Goal: Task Accomplishment & Management: Use online tool/utility

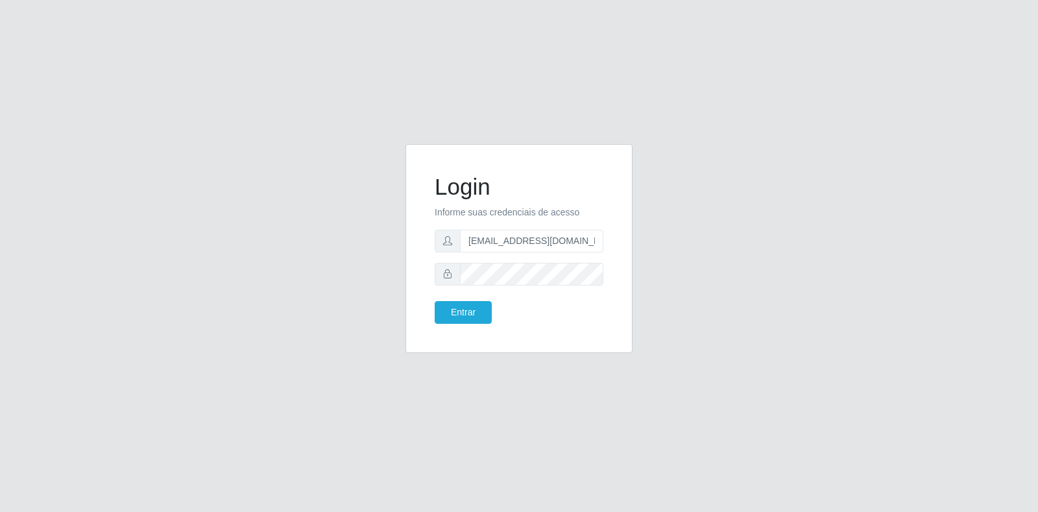
click at [536, 382] on div "Login Informe suas credenciais de acesso [PERSON_NAME][EMAIL_ADDRESS][DOMAIN_NA…" at bounding box center [519, 256] width 1038 height 512
click at [483, 305] on button "Entrar" at bounding box center [463, 312] width 57 height 23
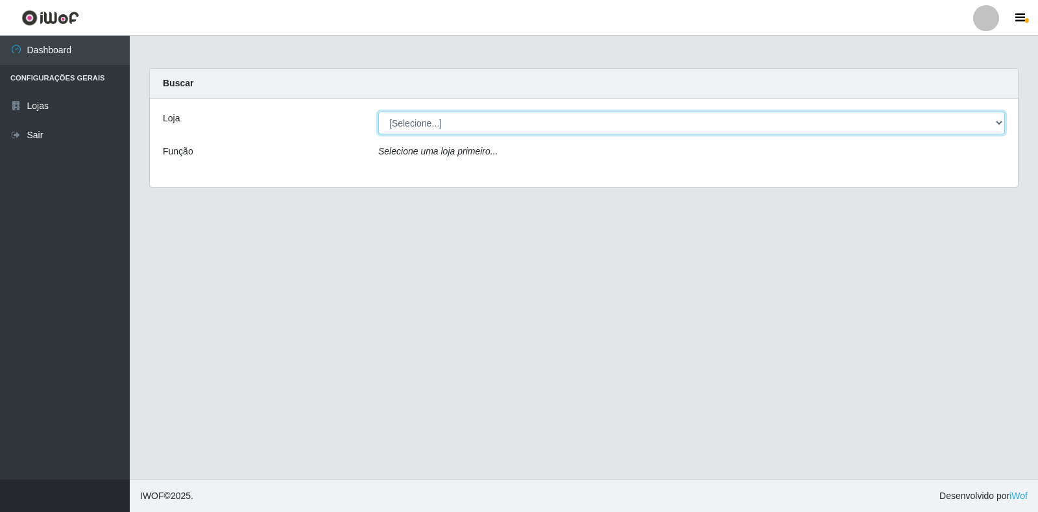
click at [448, 134] on select "[Selecione...] Atacado Vem - Loja 30 Laranjeiras Velha" at bounding box center [691, 123] width 626 height 23
select select "495"
click at [378, 112] on select "[Selecione...] Atacado Vem - Loja 30 Laranjeiras Velha" at bounding box center [691, 123] width 626 height 23
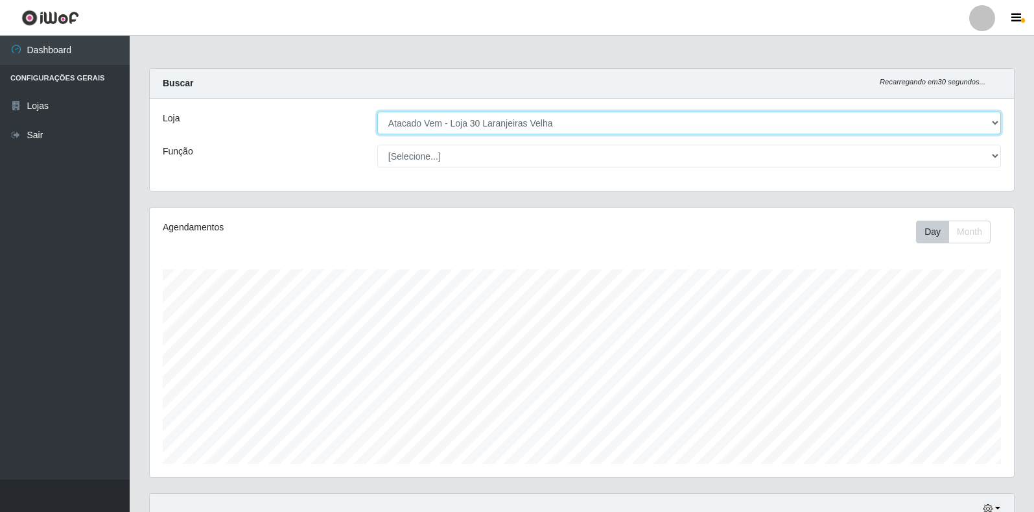
scroll to position [269, 864]
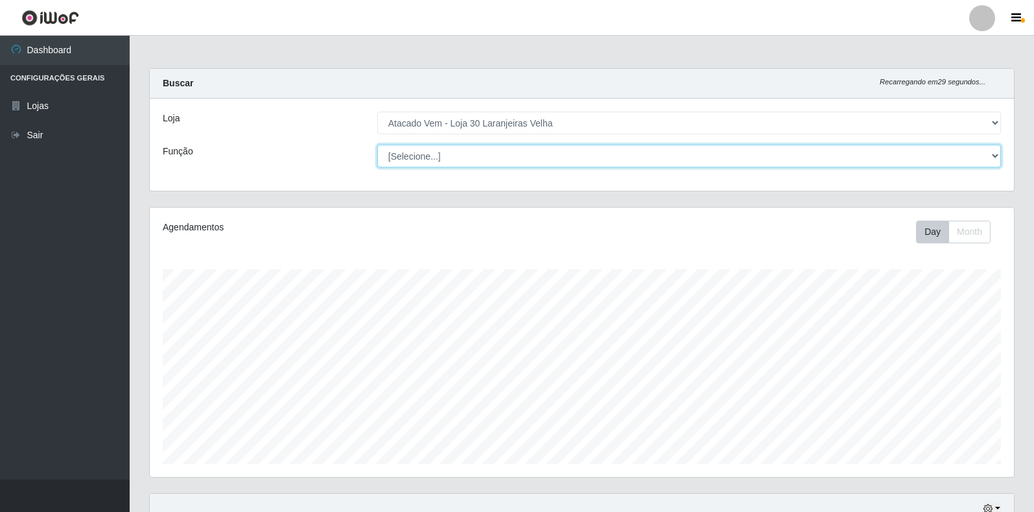
click at [441, 160] on select "[Selecione...] Repositor Repositor + Repositor ++" at bounding box center [689, 156] width 624 height 23
click at [377, 145] on select "[Selecione...] Repositor Repositor + Repositor ++" at bounding box center [689, 156] width 624 height 23
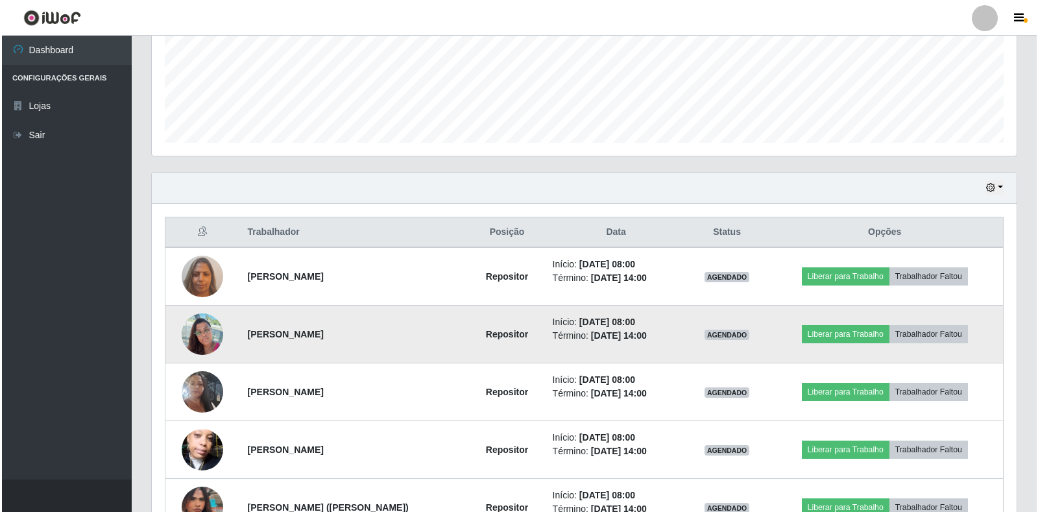
scroll to position [386, 0]
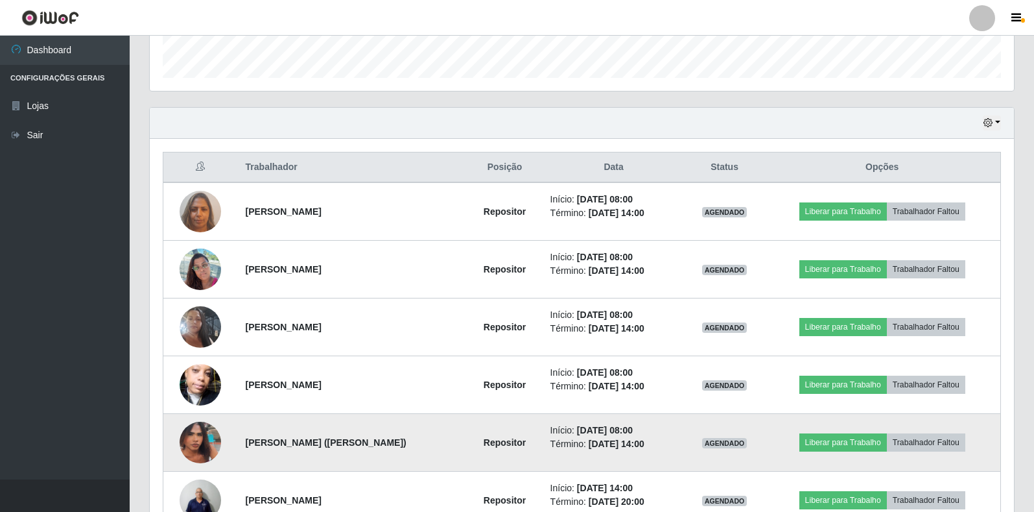
click at [203, 442] on img at bounding box center [201, 442] width 42 height 69
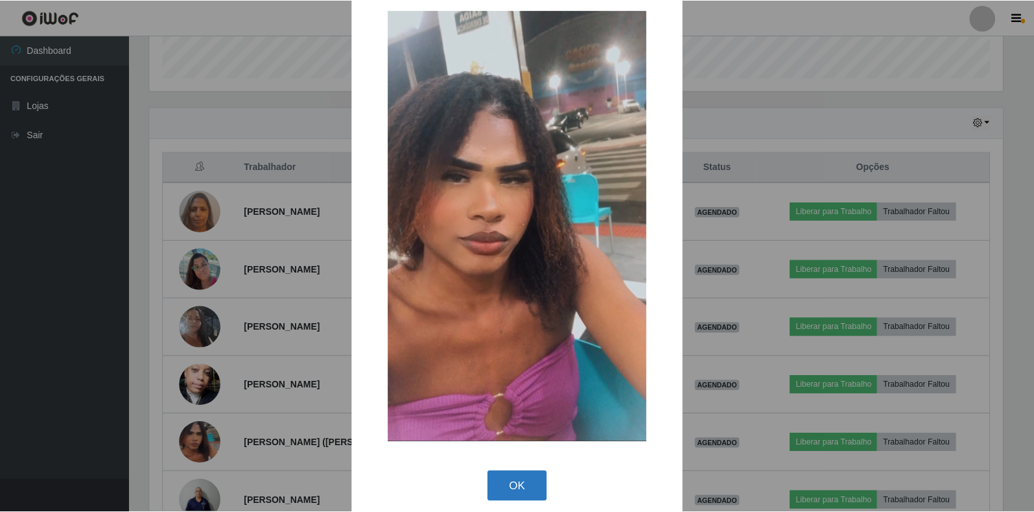
scroll to position [33, 0]
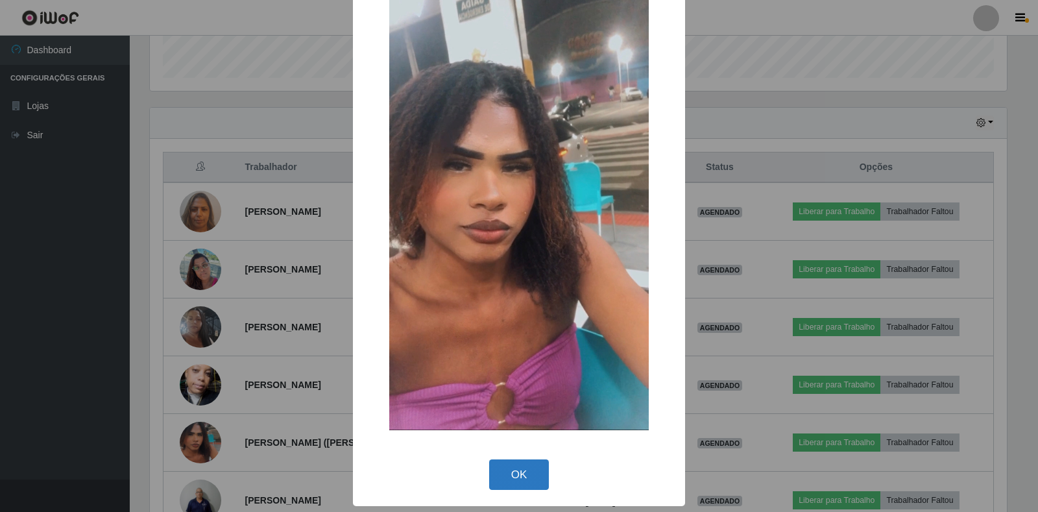
click at [513, 474] on button "OK" at bounding box center [519, 474] width 60 height 30
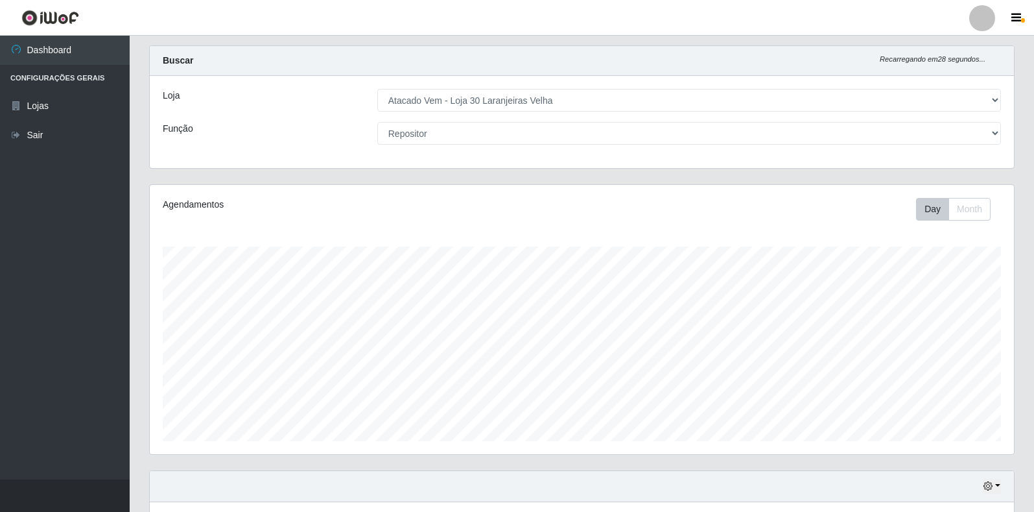
scroll to position [0, 0]
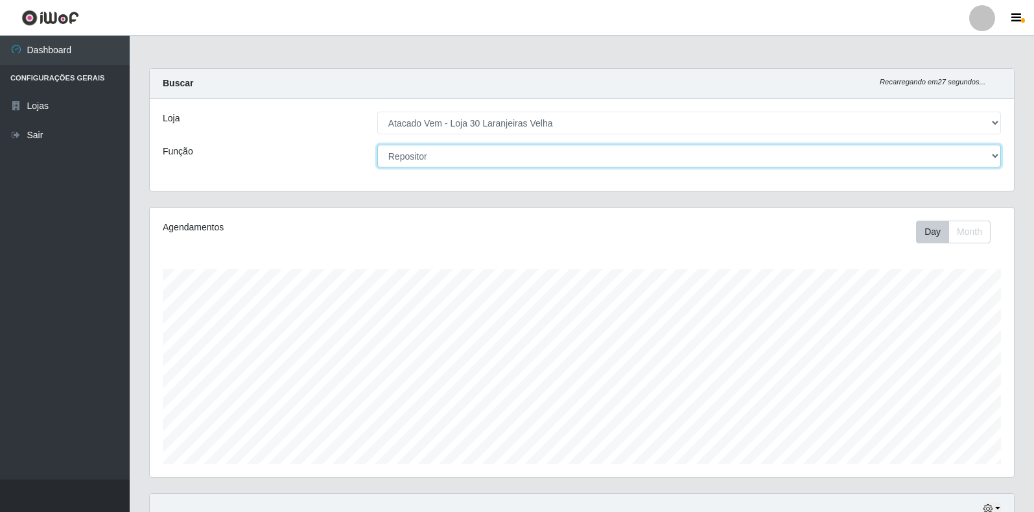
click at [500, 158] on select "[Selecione...] Repositor Repositor + Repositor ++" at bounding box center [689, 156] width 624 height 23
click at [377, 145] on select "[Selecione...] Repositor Repositor + Repositor ++" at bounding box center [689, 156] width 624 height 23
click at [453, 153] on select "[Selecione...] Repositor Repositor + Repositor ++" at bounding box center [689, 156] width 624 height 23
click at [377, 145] on select "[Selecione...] Repositor Repositor + Repositor ++" at bounding box center [689, 156] width 624 height 23
click at [447, 156] on select "[Selecione...] Repositor Repositor + Repositor ++" at bounding box center [689, 156] width 624 height 23
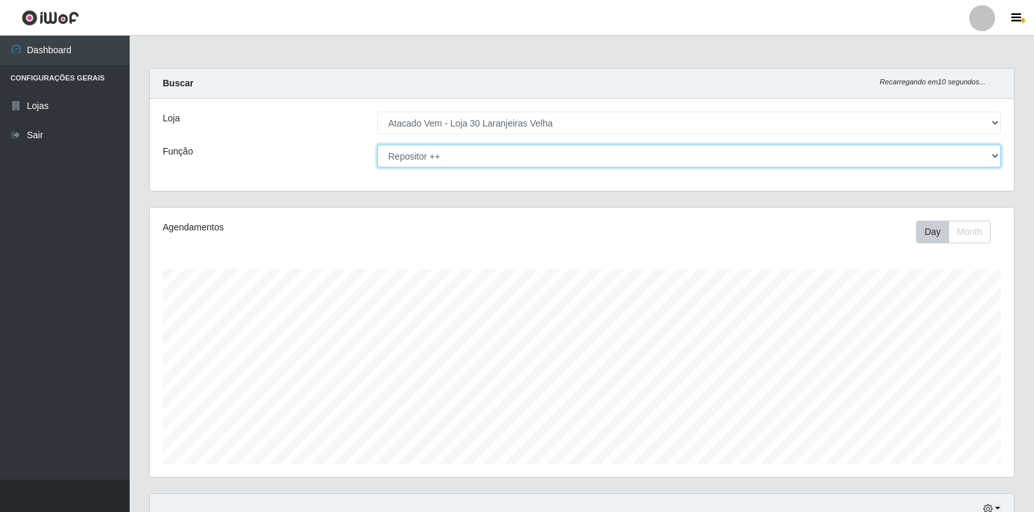
click at [435, 165] on select "[Selecione...] Repositor Repositor + Repositor ++" at bounding box center [689, 156] width 624 height 23
select select "24"
click at [377, 145] on select "[Selecione...] Repositor Repositor + Repositor ++" at bounding box center [689, 156] width 624 height 23
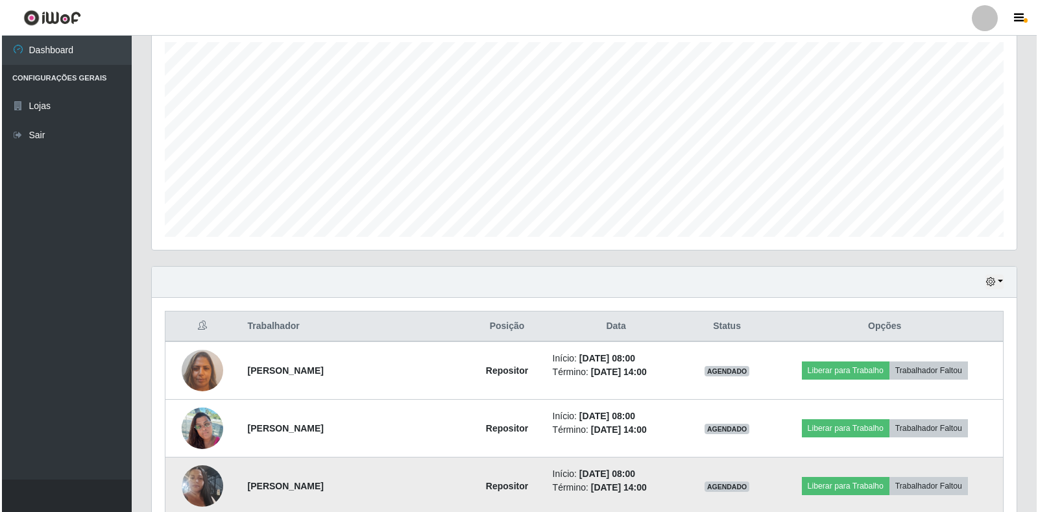
scroll to position [454, 0]
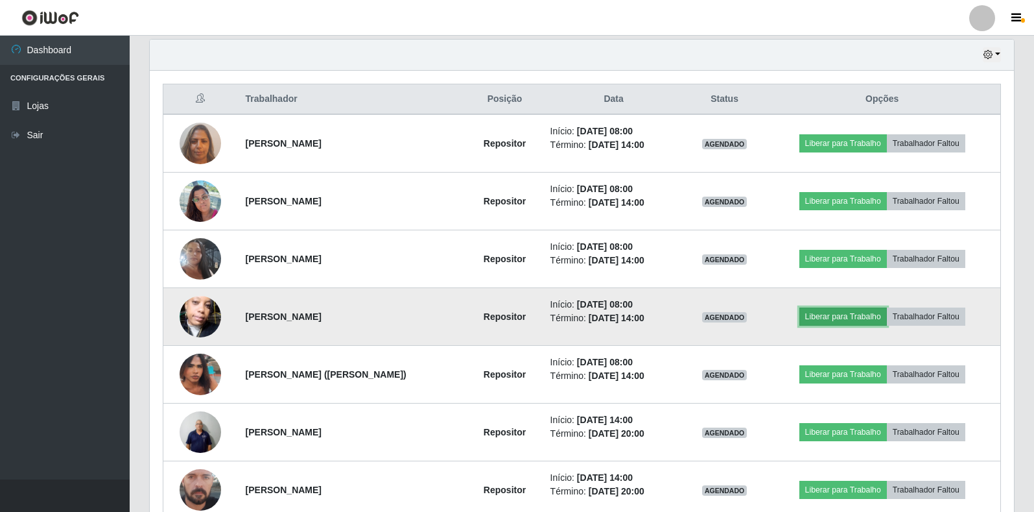
click at [855, 313] on button "Liberar para Trabalho" at bounding box center [844, 316] width 88 height 18
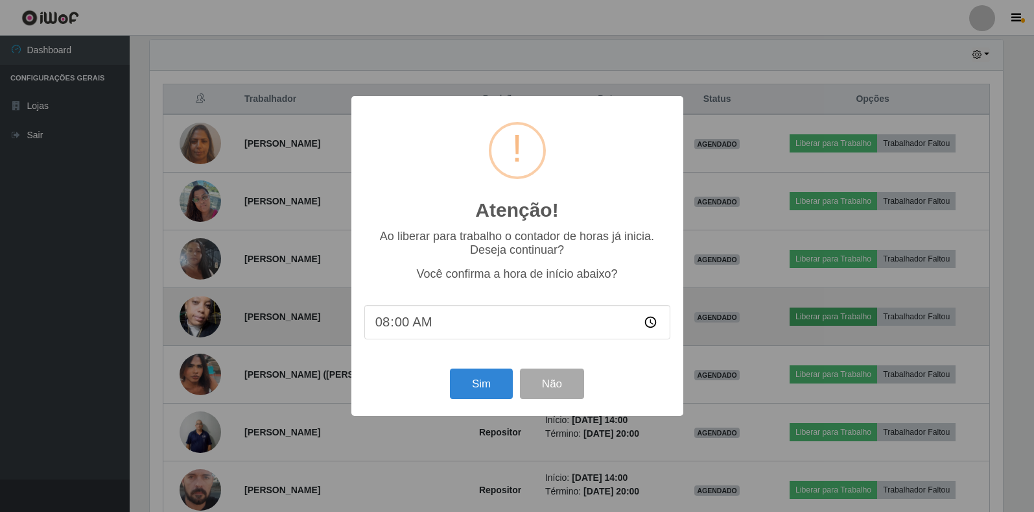
scroll to position [269, 857]
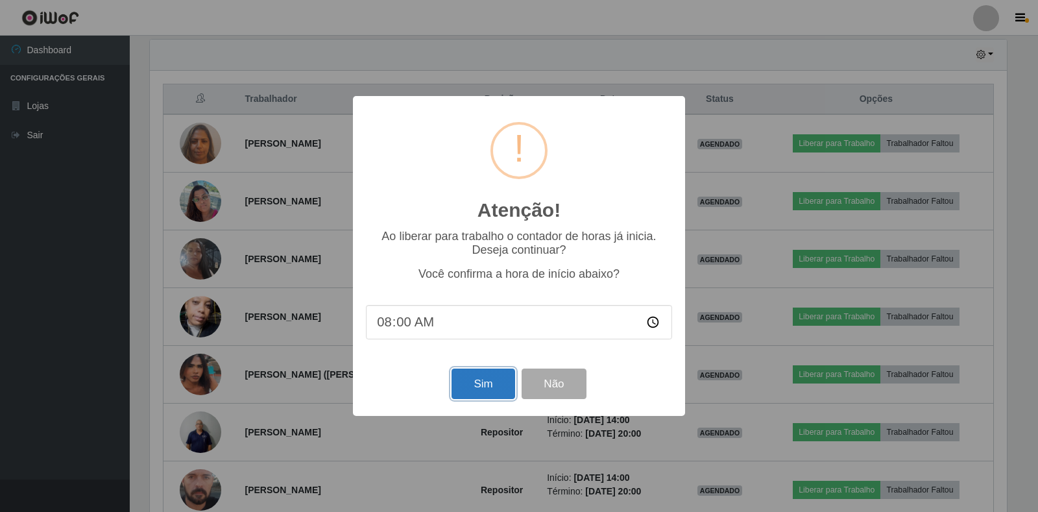
click at [486, 389] on button "Sim" at bounding box center [482, 383] width 63 height 30
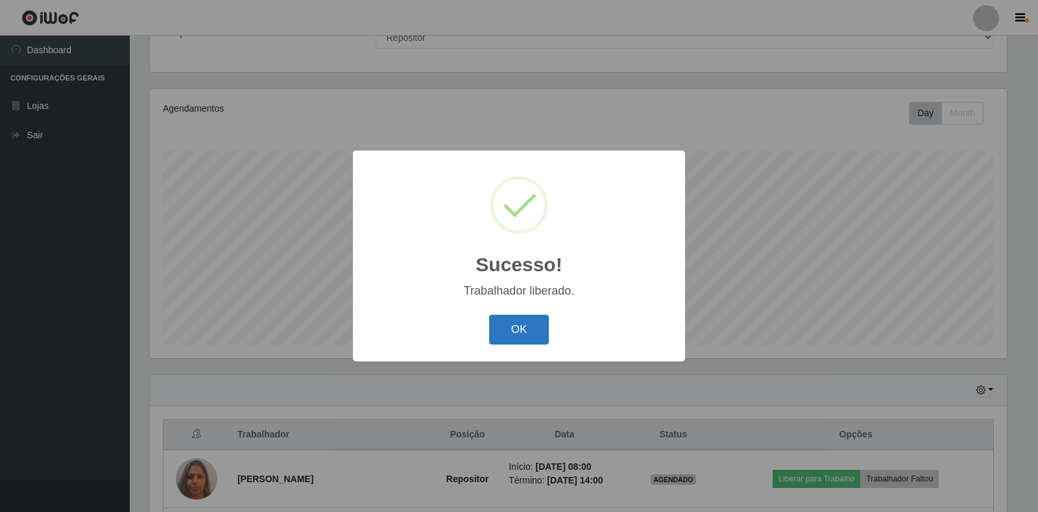
click at [532, 327] on button "OK" at bounding box center [519, 330] width 60 height 30
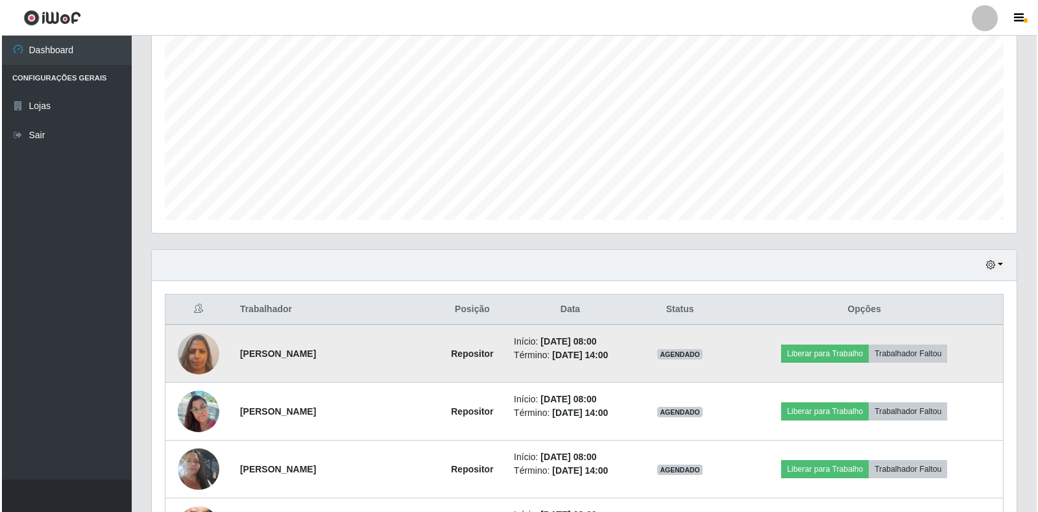
scroll to position [248, 0]
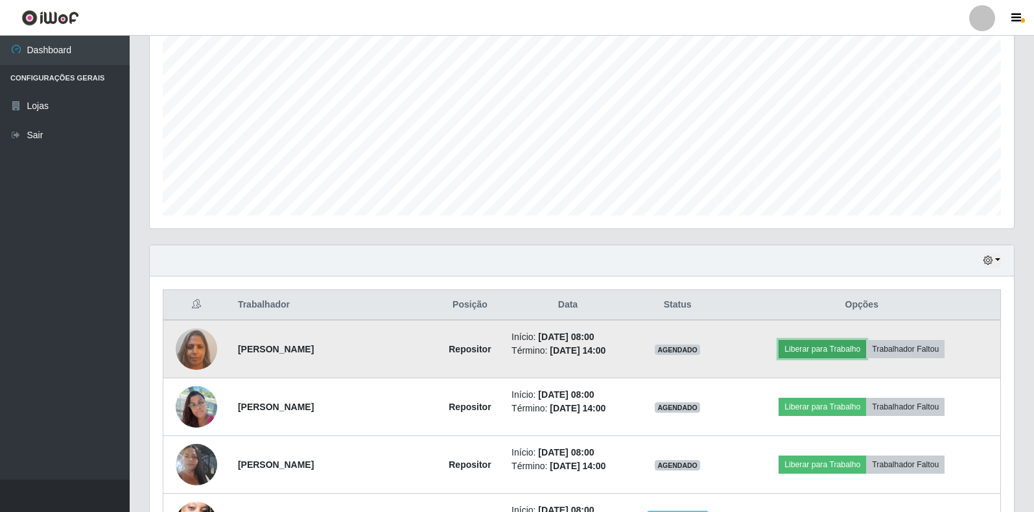
click at [844, 346] on button "Liberar para Trabalho" at bounding box center [823, 349] width 88 height 18
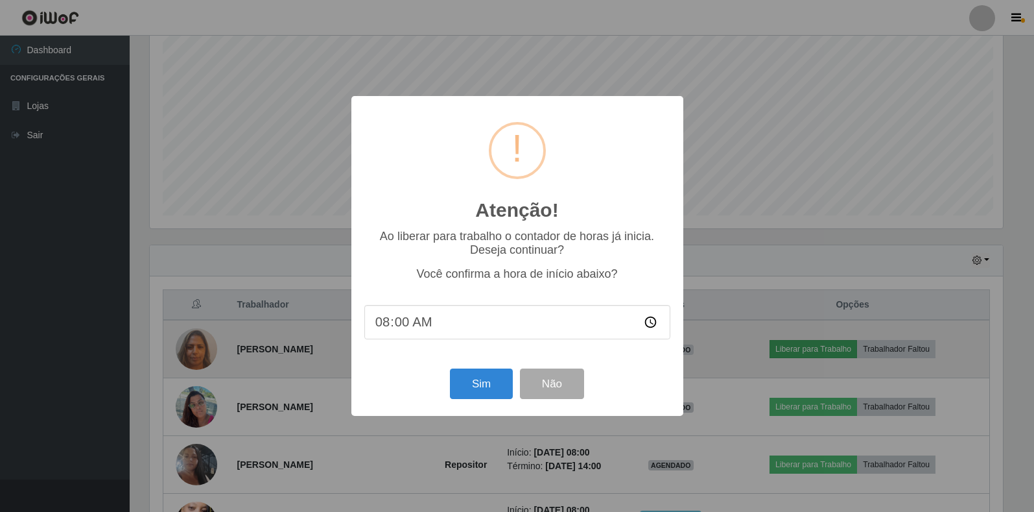
scroll to position [269, 857]
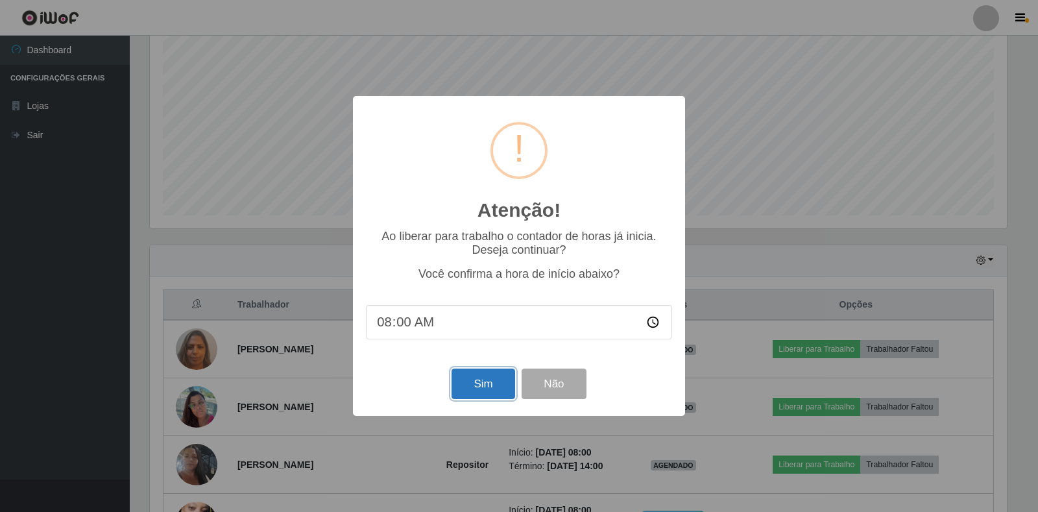
click at [478, 381] on button "Sim" at bounding box center [482, 383] width 63 height 30
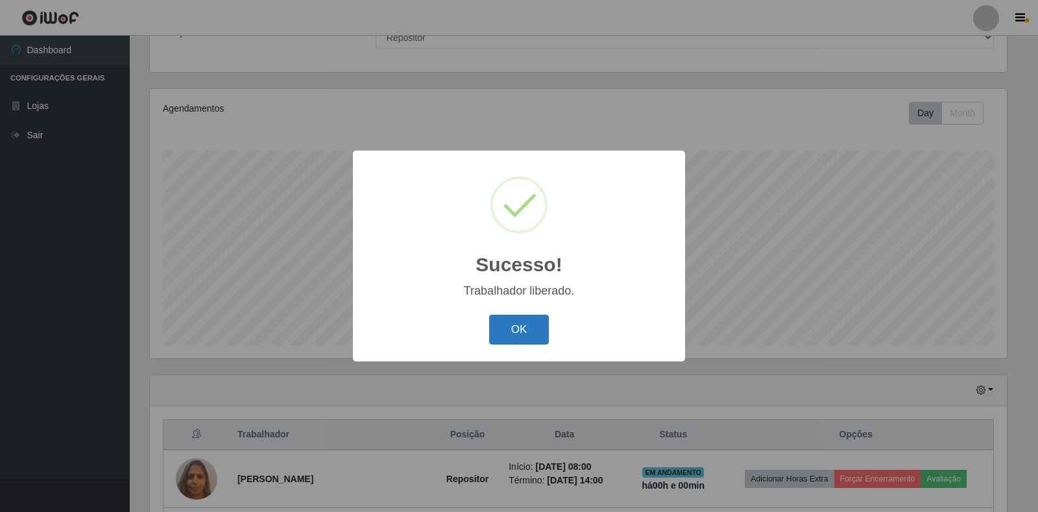
click at [530, 319] on button "OK" at bounding box center [519, 330] width 60 height 30
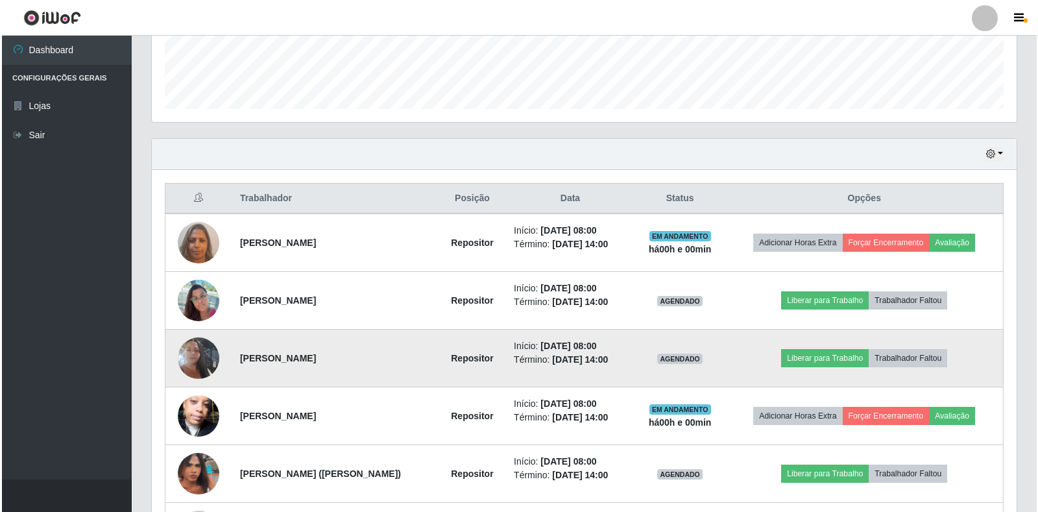
scroll to position [378, 0]
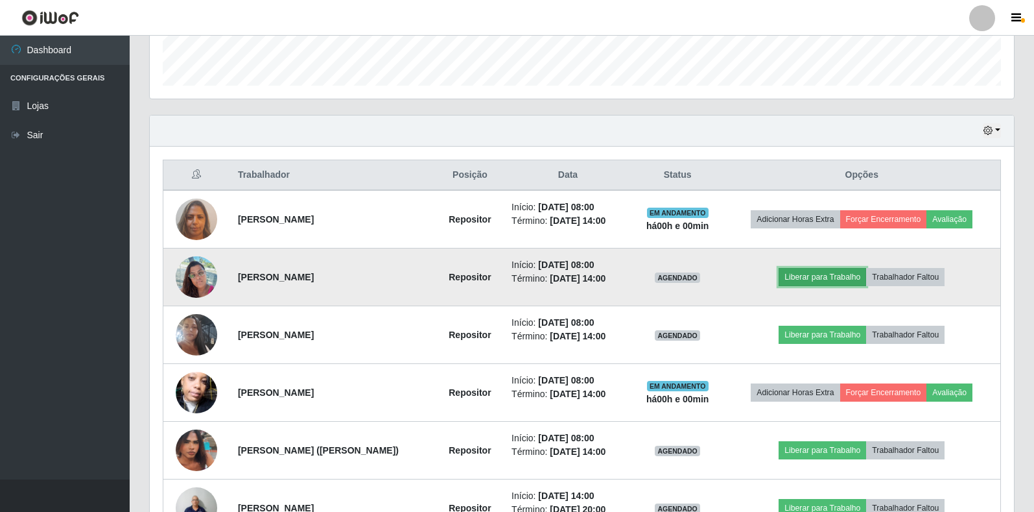
click at [855, 274] on button "Liberar para Trabalho" at bounding box center [823, 277] width 88 height 18
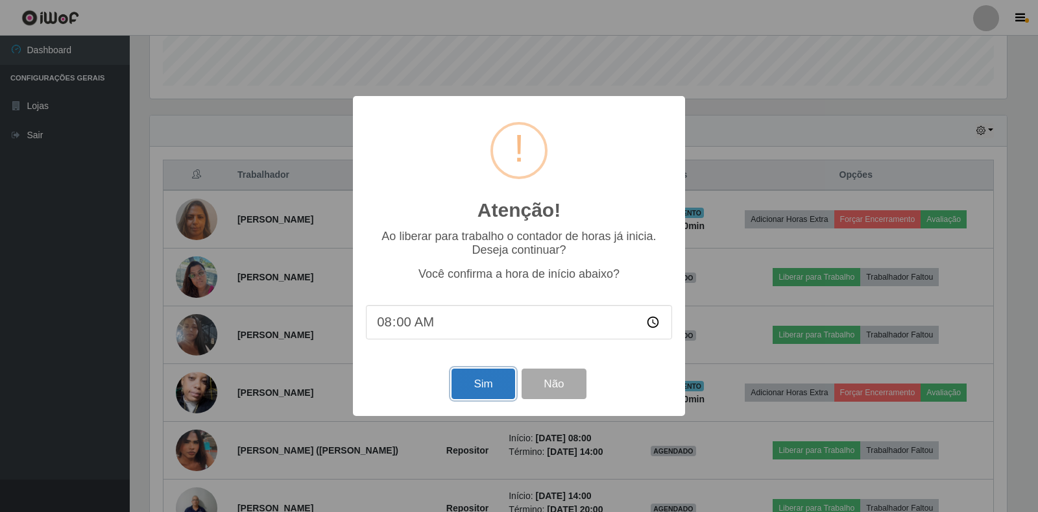
click at [481, 389] on button "Sim" at bounding box center [482, 383] width 63 height 30
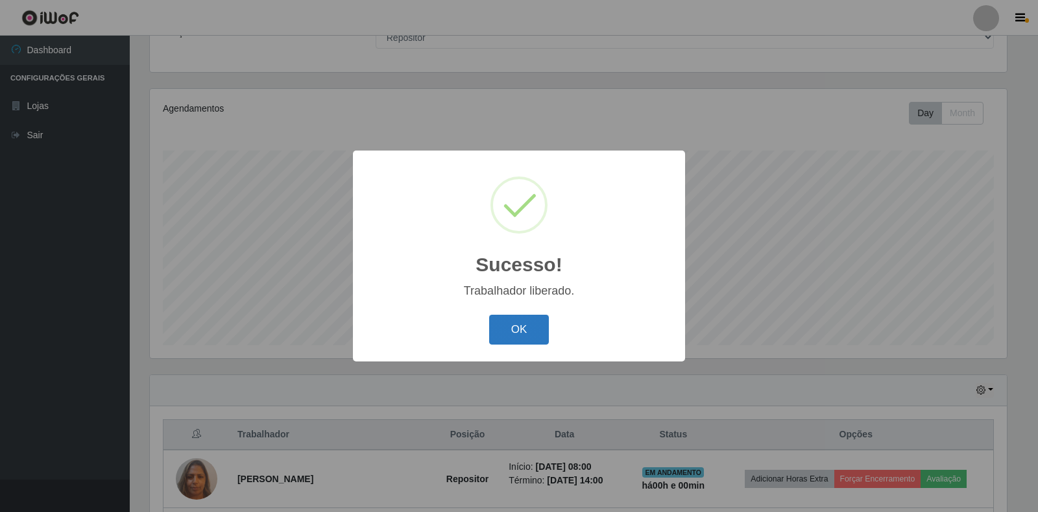
click at [507, 332] on button "OK" at bounding box center [519, 330] width 60 height 30
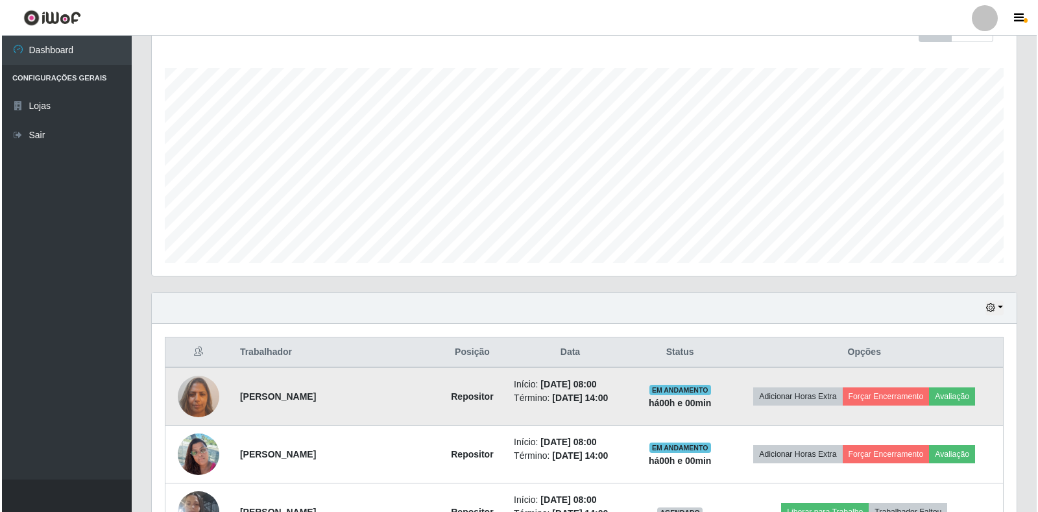
scroll to position [0, 0]
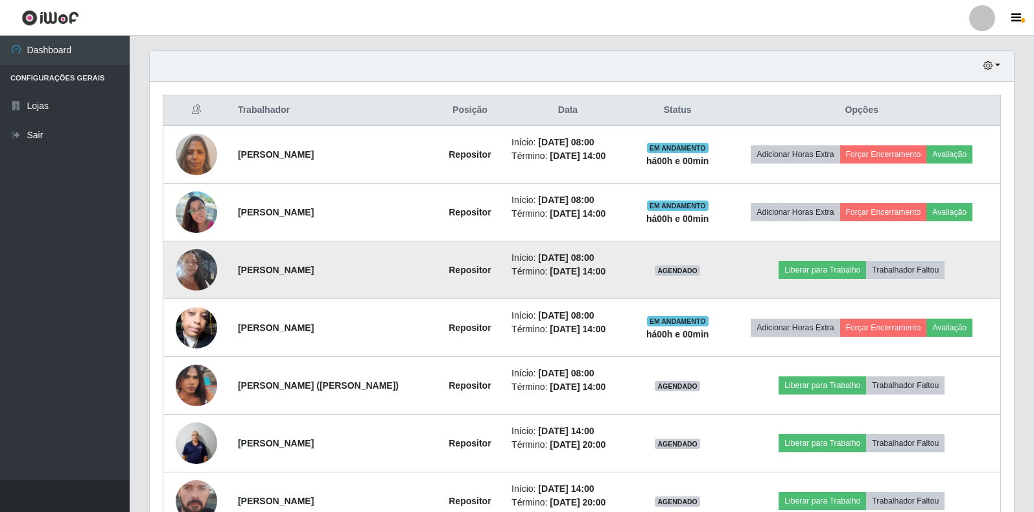
click at [202, 268] on img at bounding box center [197, 270] width 42 height 74
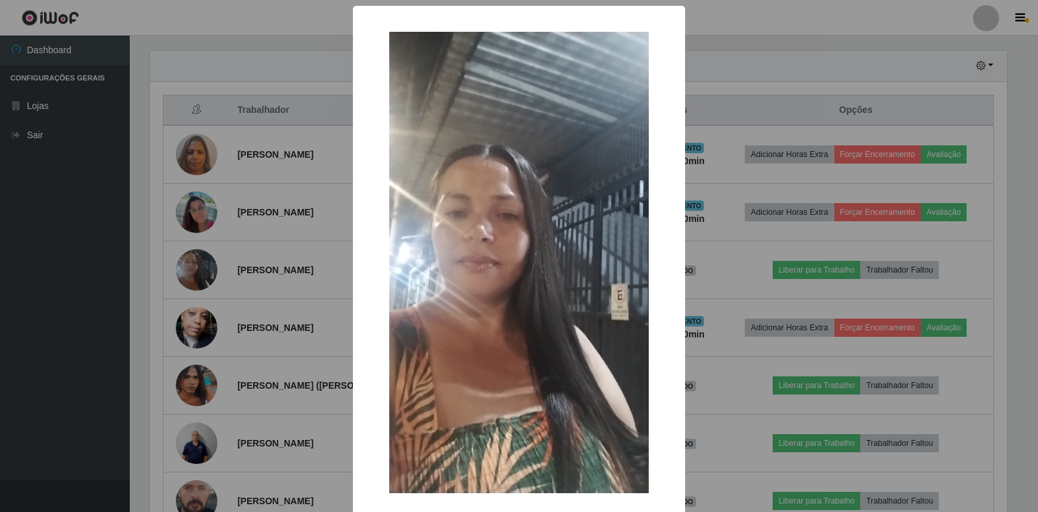
click at [235, 53] on div "× OK Cancel" at bounding box center [519, 256] width 1038 height 512
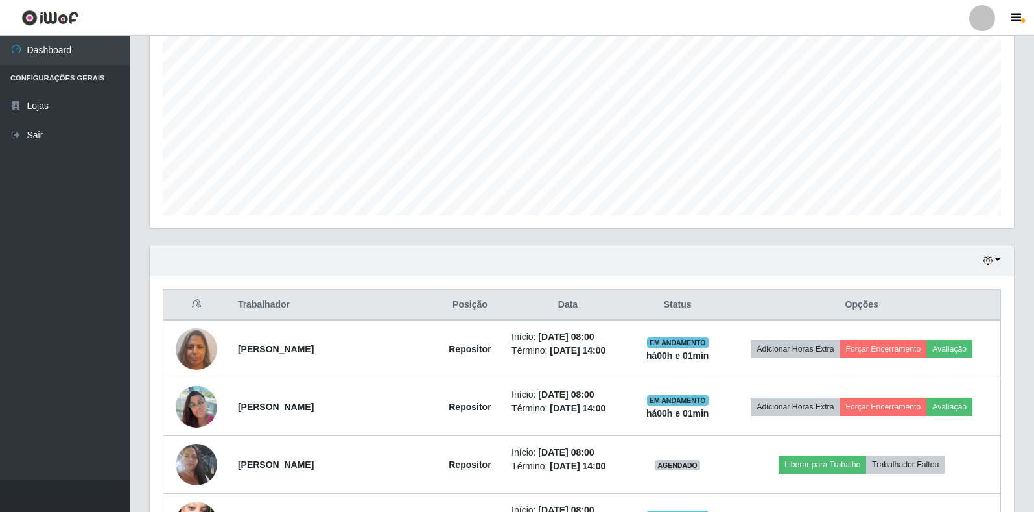
scroll to position [54, 0]
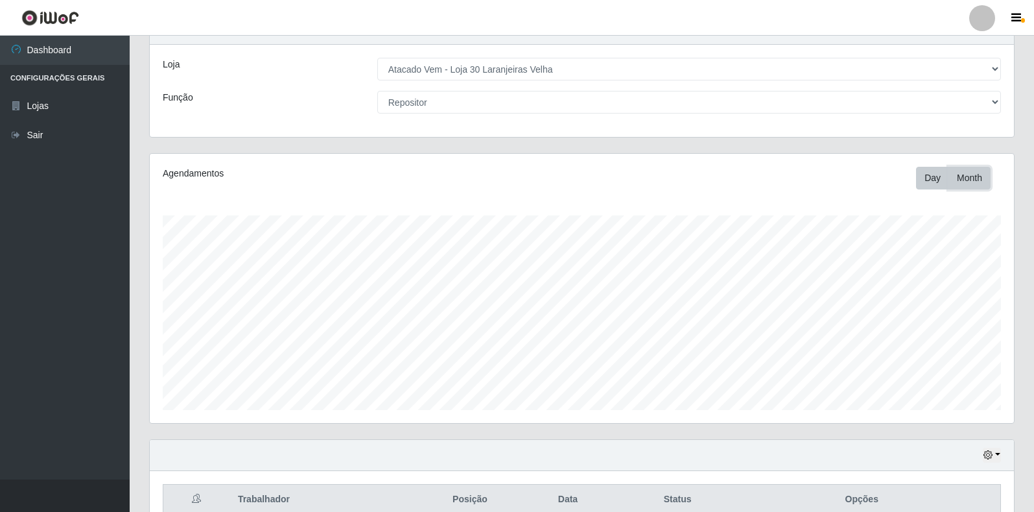
click at [968, 183] on button "Month" at bounding box center [970, 178] width 42 height 23
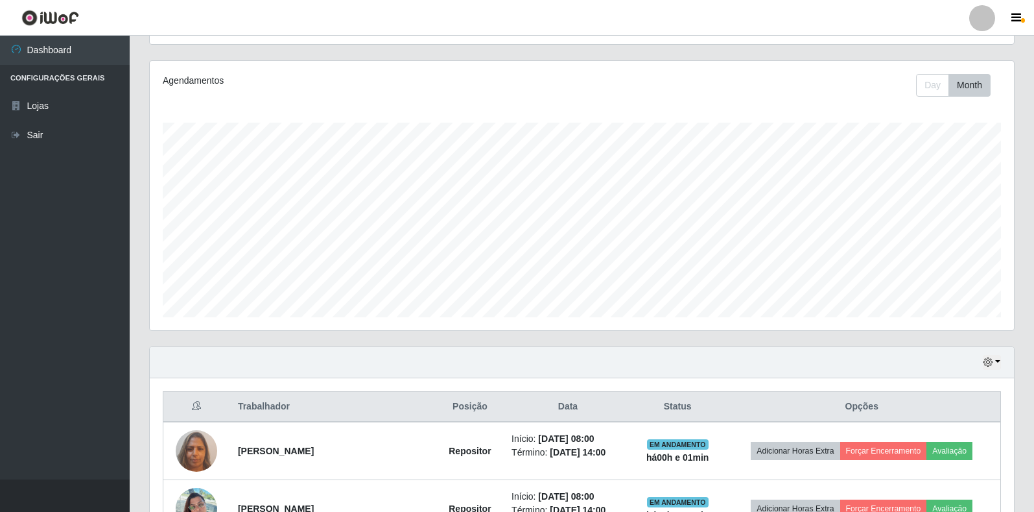
scroll to position [119, 0]
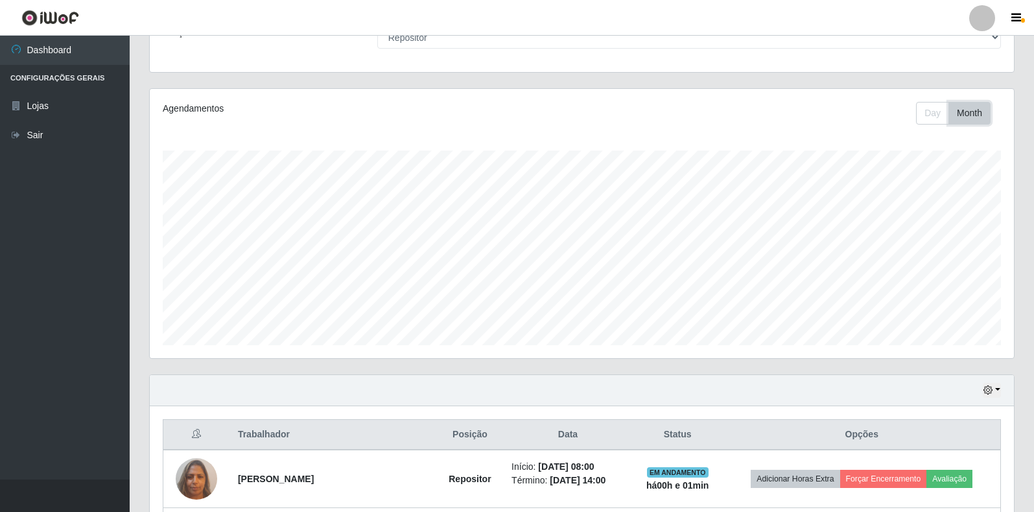
click at [949, 118] on button "Month" at bounding box center [970, 113] width 42 height 23
click at [937, 116] on button "Day" at bounding box center [932, 113] width 33 height 23
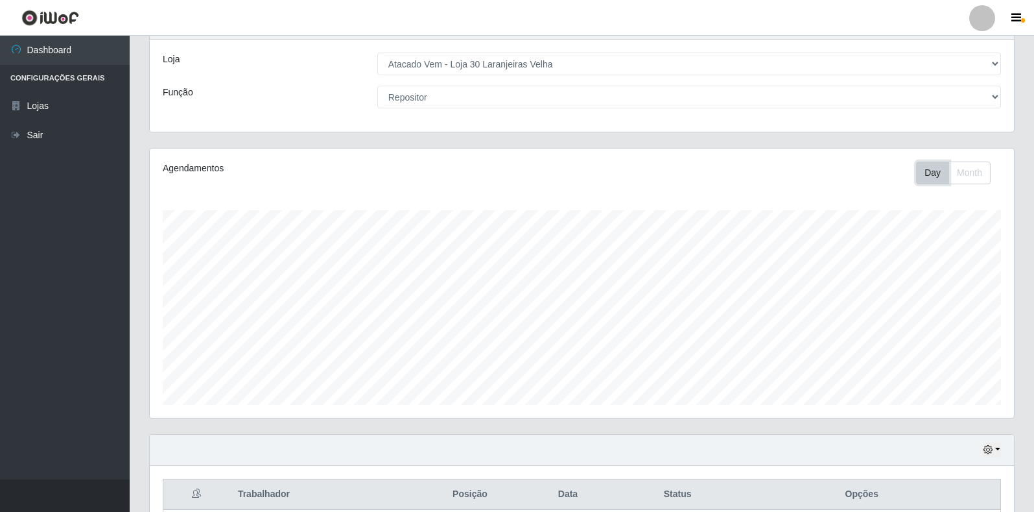
scroll to position [0, 0]
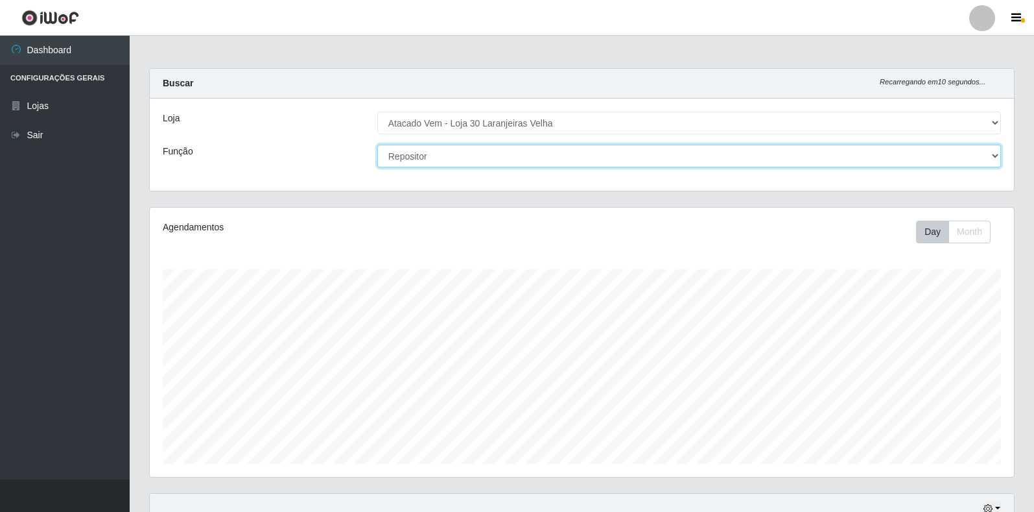
click at [582, 161] on select "[Selecione...] Repositor Repositor + Repositor ++" at bounding box center [689, 156] width 624 height 23
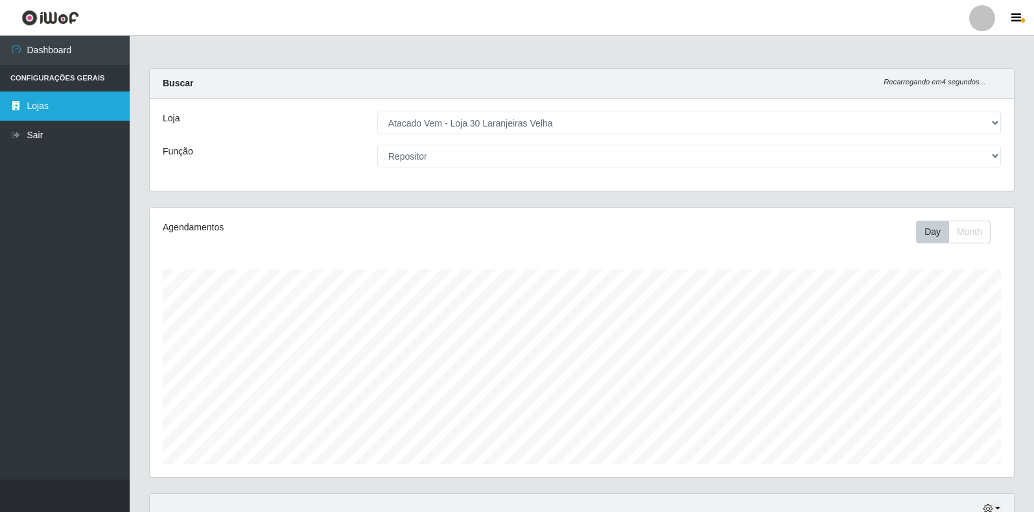
click at [57, 101] on link "Lojas" at bounding box center [65, 105] width 130 height 29
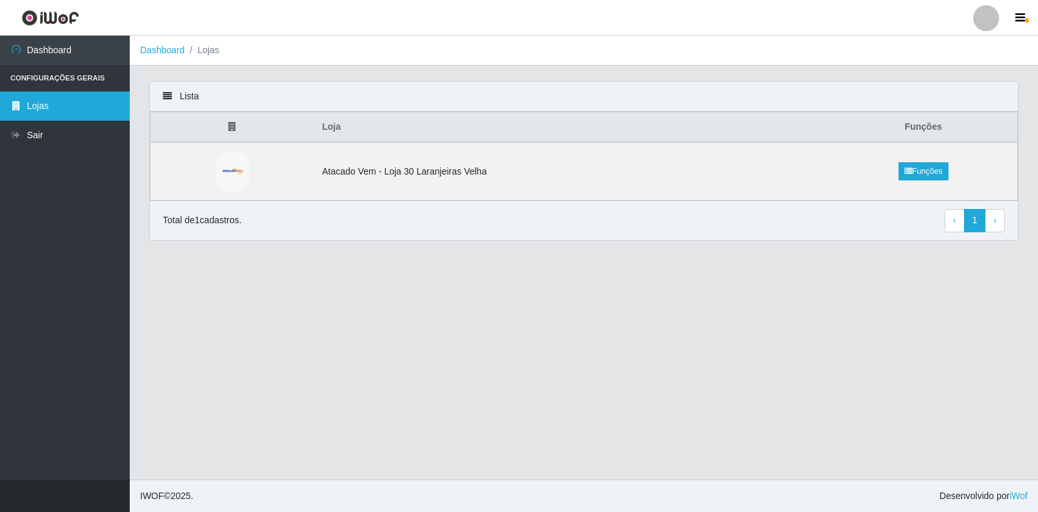
click at [45, 101] on link "Lojas" at bounding box center [65, 105] width 130 height 29
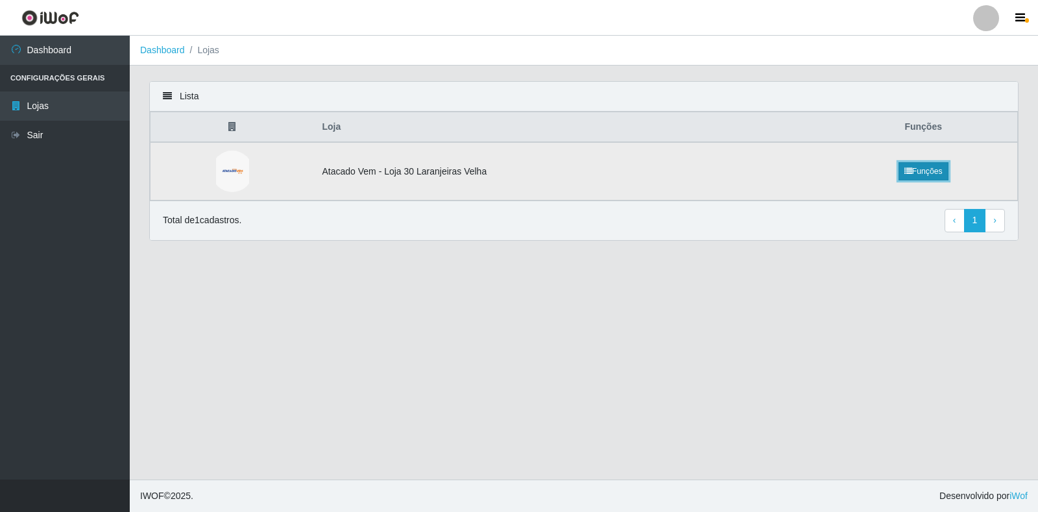
click at [920, 178] on link "Funções" at bounding box center [923, 171] width 50 height 18
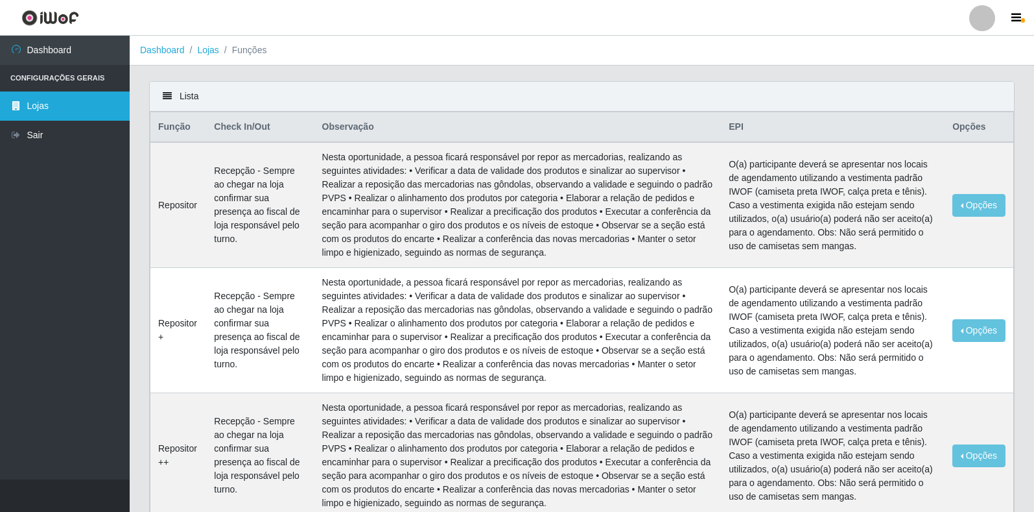
click at [64, 112] on link "Lojas" at bounding box center [65, 105] width 130 height 29
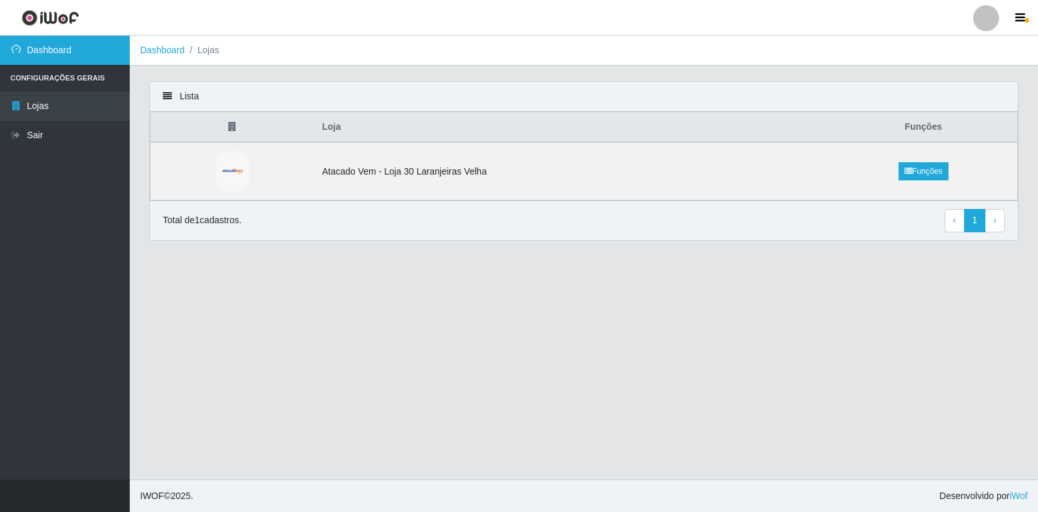
click at [51, 51] on link "Dashboard" at bounding box center [65, 50] width 130 height 29
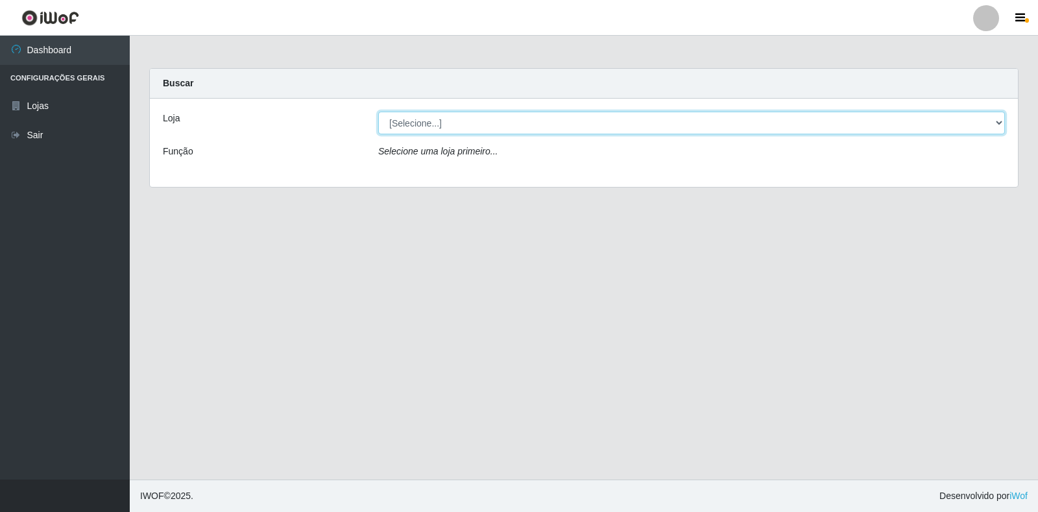
click at [531, 126] on select "[Selecione...] Atacado Vem - Loja 30 Laranjeiras Velha" at bounding box center [691, 123] width 626 height 23
select select "495"
click at [378, 112] on select "[Selecione...] Atacado Vem - Loja 30 Laranjeiras Velha" at bounding box center [691, 123] width 626 height 23
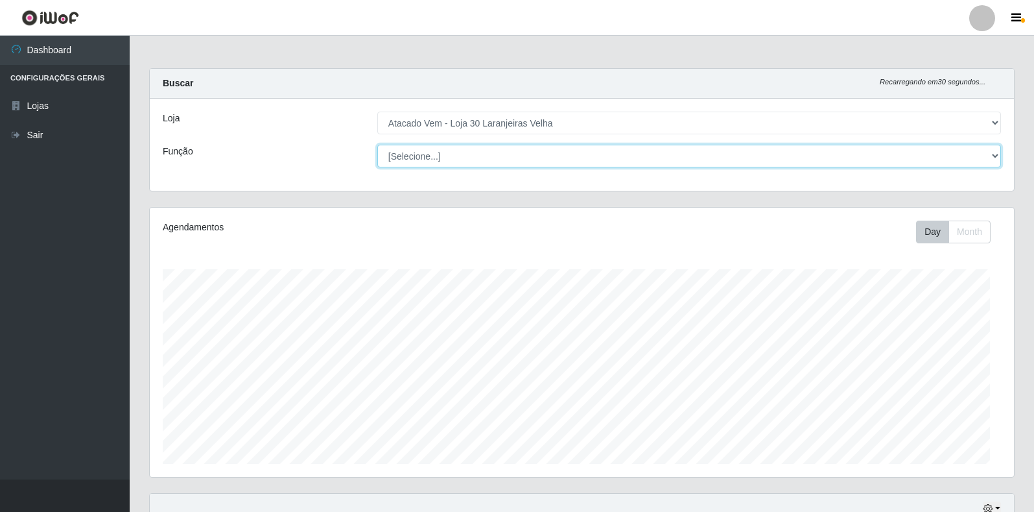
click at [484, 155] on select "[Selecione...] Repositor Repositor + Repositor ++" at bounding box center [689, 156] width 624 height 23
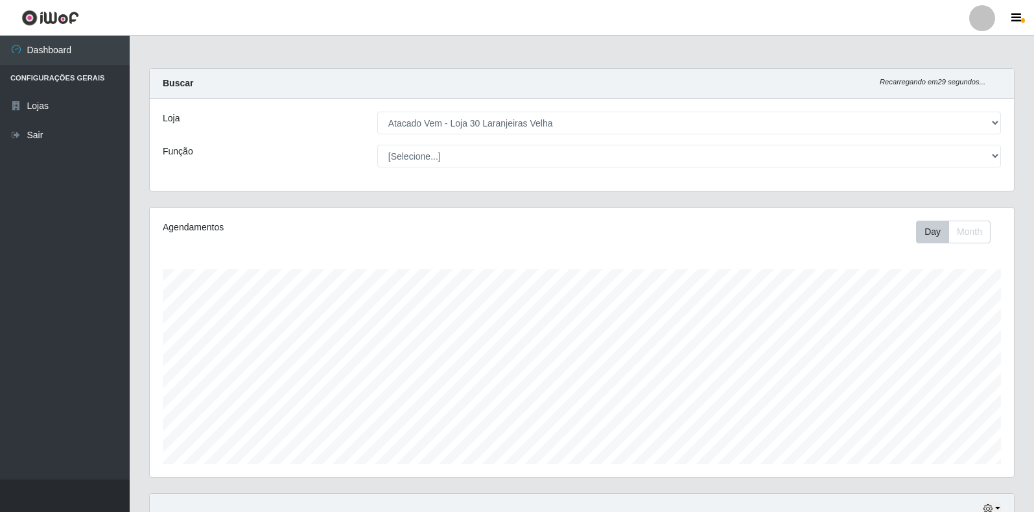
click at [228, 165] on div "Função" at bounding box center [260, 156] width 215 height 23
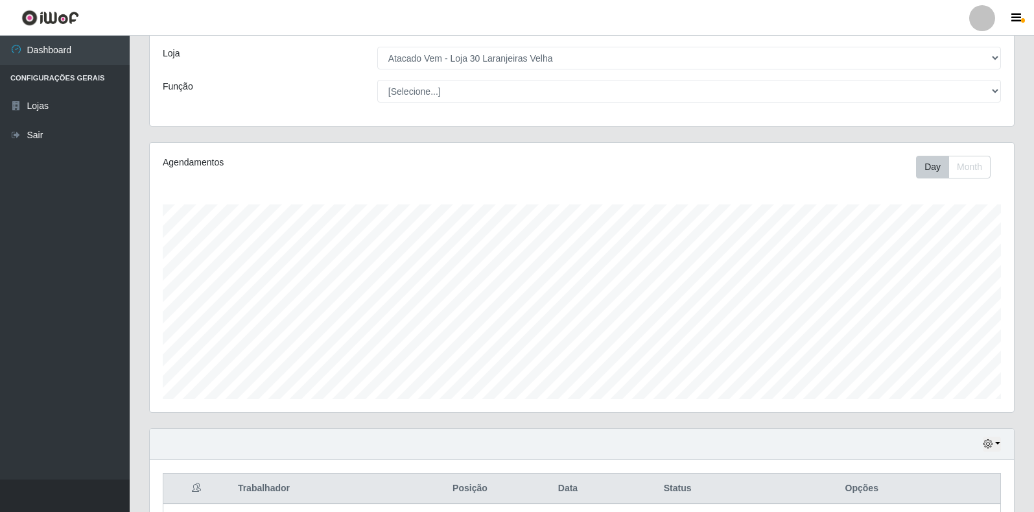
scroll to position [0, 0]
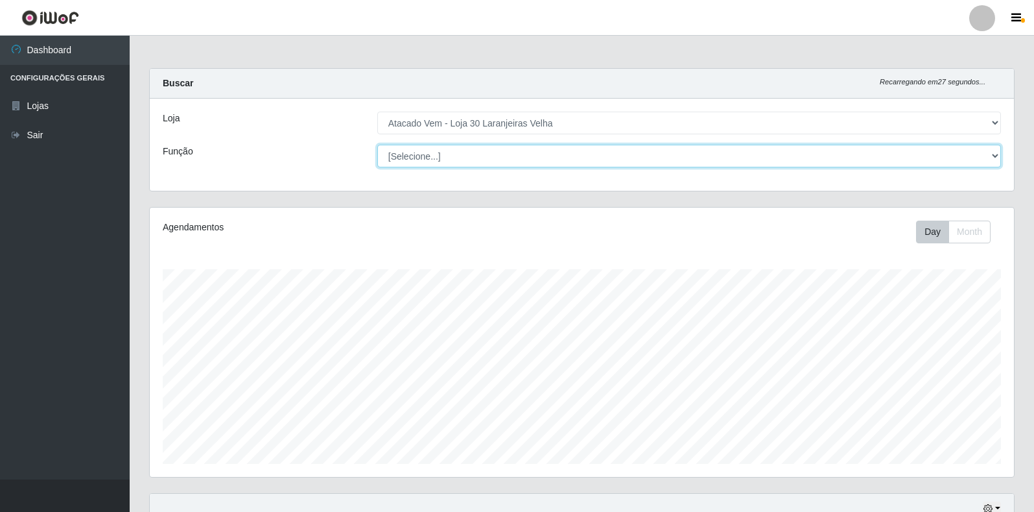
click at [460, 161] on select "[Selecione...] Repositor Repositor + Repositor ++" at bounding box center [689, 156] width 624 height 23
select select "24"
click at [377, 145] on select "[Selecione...] Repositor Repositor + Repositor ++" at bounding box center [689, 156] width 624 height 23
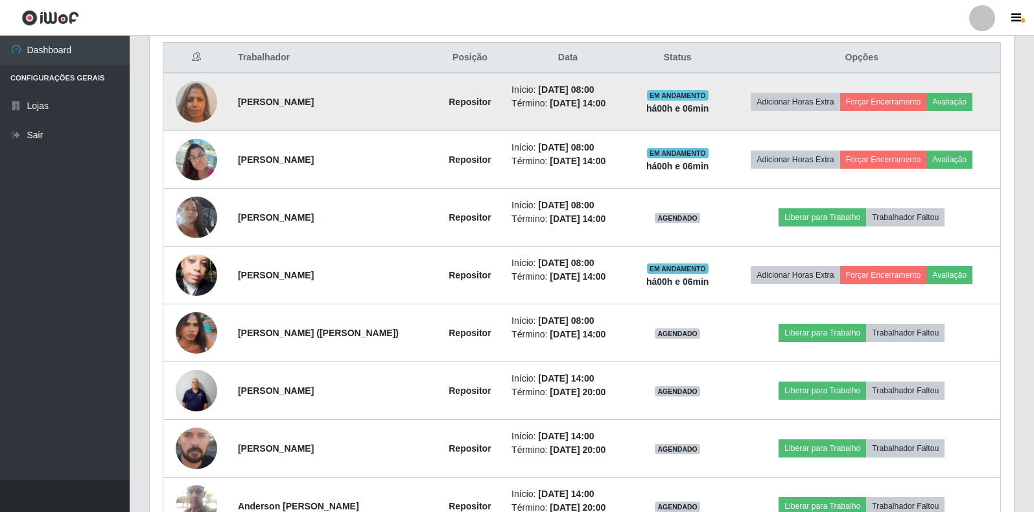
scroll to position [519, 0]
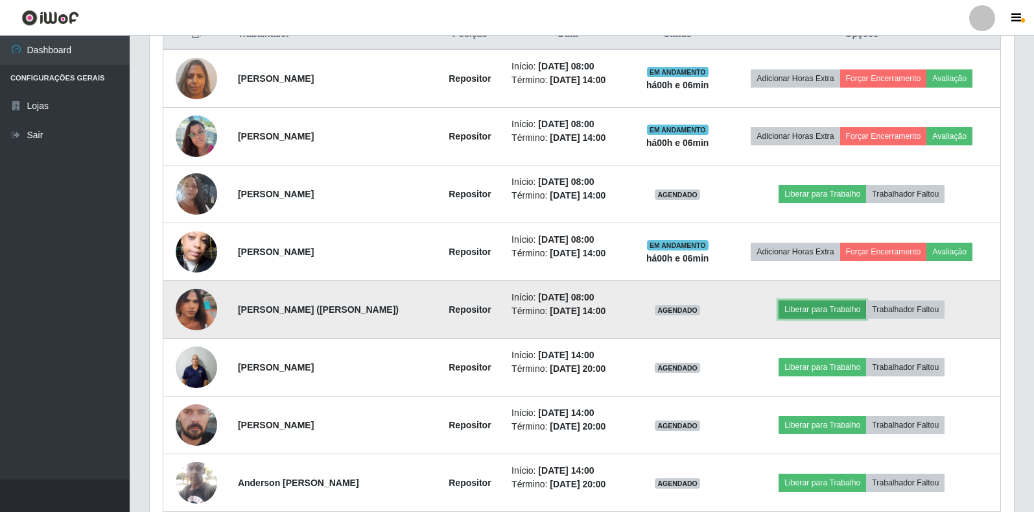
click at [835, 312] on button "Liberar para Trabalho" at bounding box center [823, 309] width 88 height 18
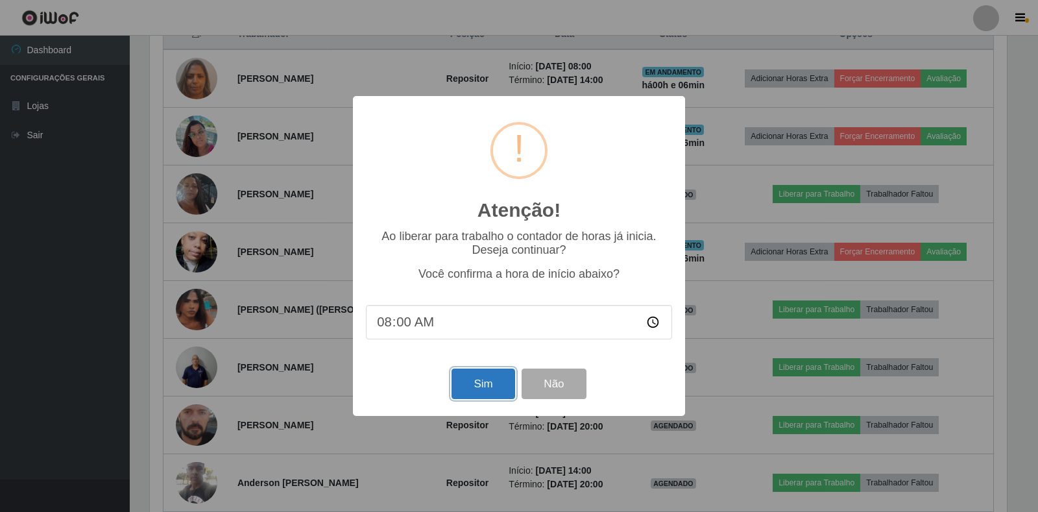
click at [482, 388] on button "Sim" at bounding box center [482, 383] width 63 height 30
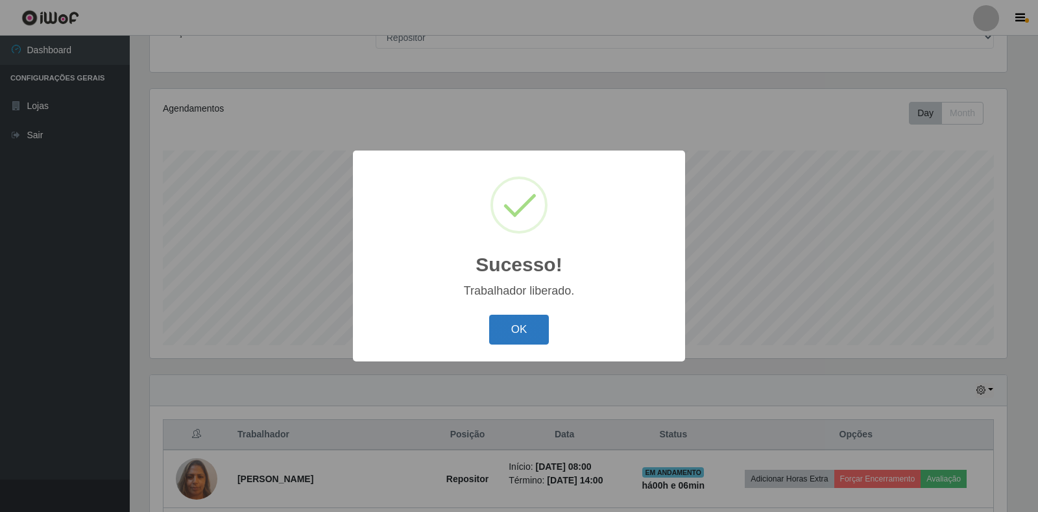
click at [534, 323] on button "OK" at bounding box center [519, 330] width 60 height 30
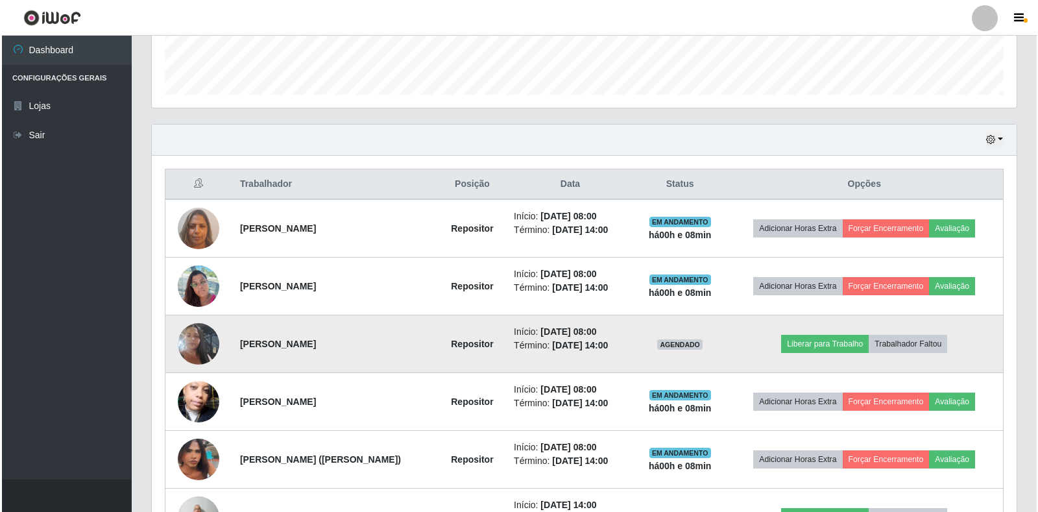
scroll to position [378, 0]
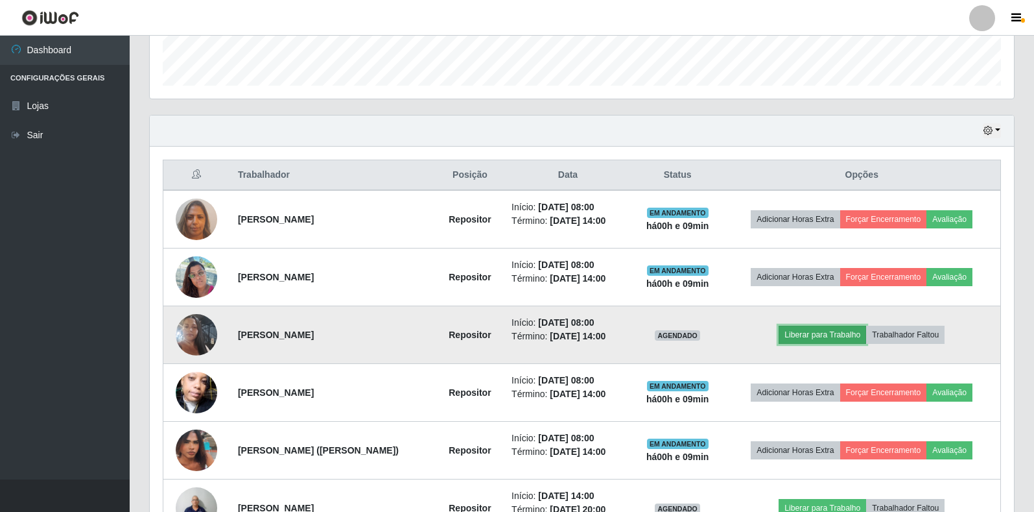
click at [826, 329] on button "Liberar para Trabalho" at bounding box center [823, 335] width 88 height 18
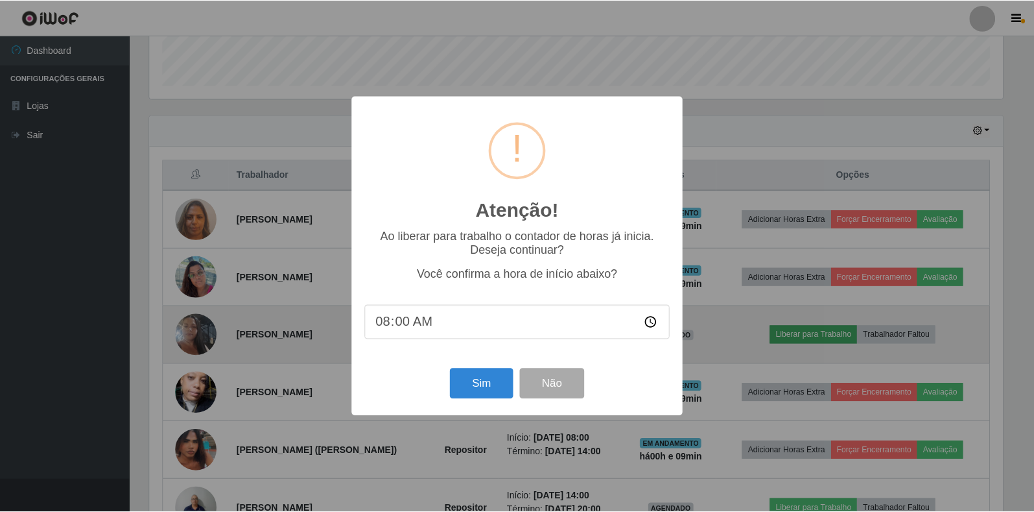
scroll to position [269, 857]
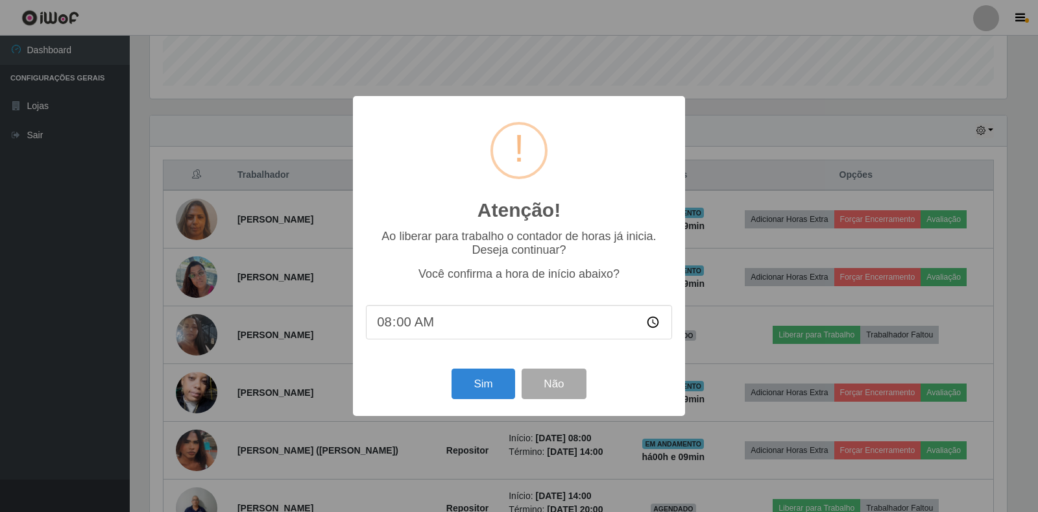
type input "08:09"
click at [463, 374] on button "Sim" at bounding box center [482, 383] width 63 height 30
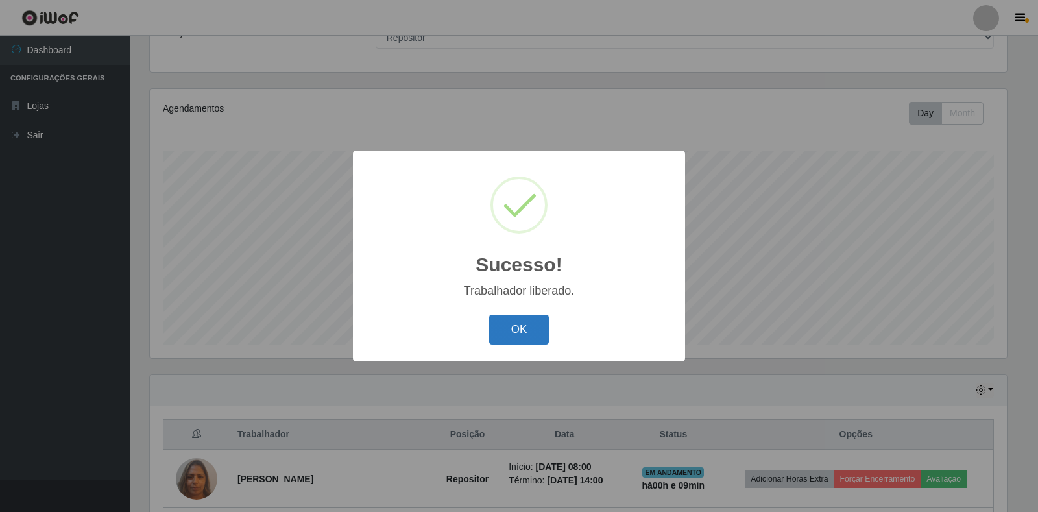
click at [518, 322] on button "OK" at bounding box center [519, 330] width 60 height 30
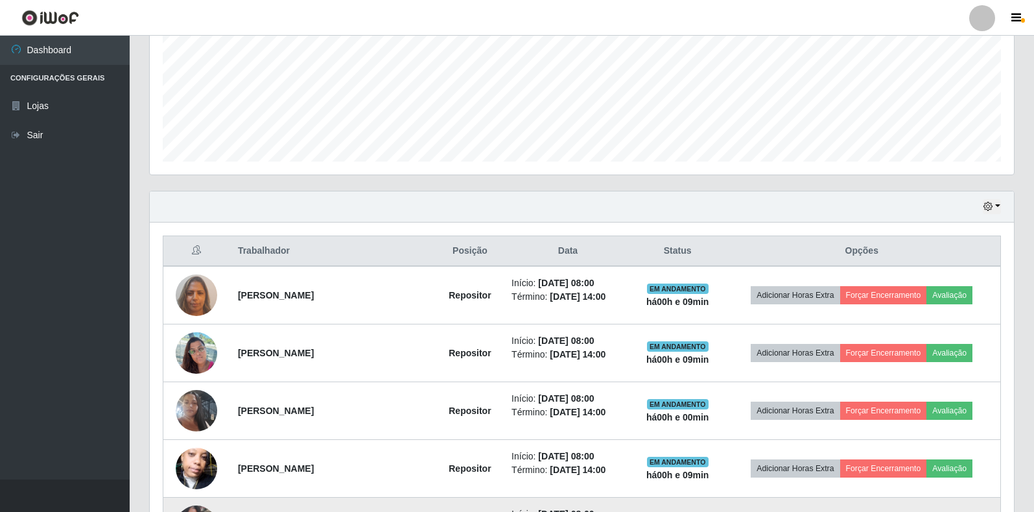
scroll to position [378, 0]
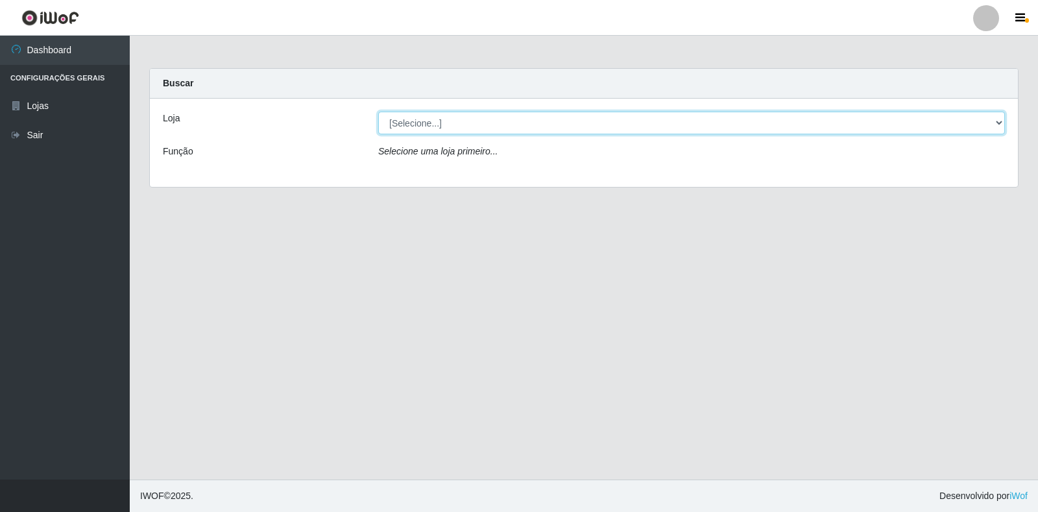
click at [464, 133] on select "[Selecione...] Atacado Vem - Loja 30 Laranjeiras Velha" at bounding box center [691, 123] width 626 height 23
select select "495"
click at [378, 112] on select "[Selecione...] Atacado Vem - Loja 30 Laranjeiras Velha" at bounding box center [691, 123] width 626 height 23
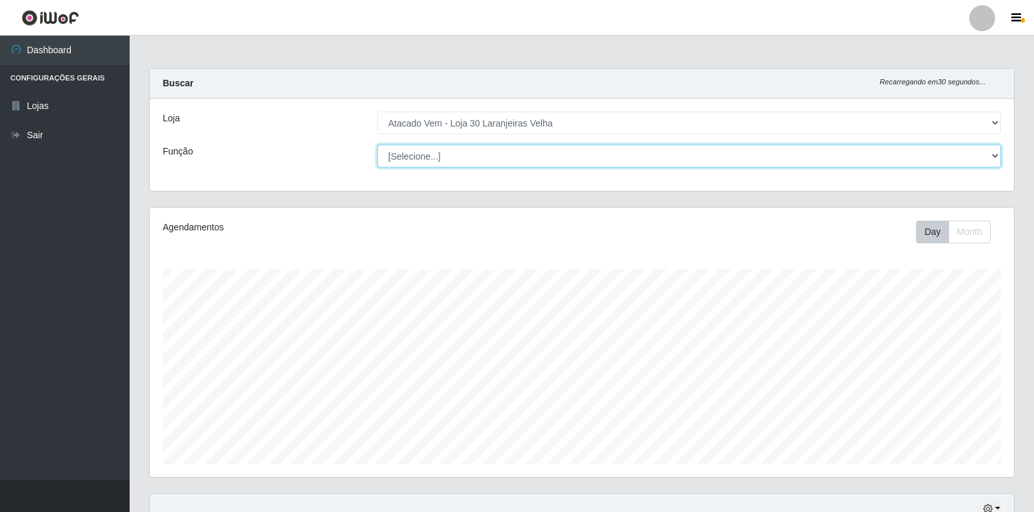
scroll to position [269, 864]
click at [482, 156] on select "[Selecione...] Repositor Repositor + Repositor ++" at bounding box center [689, 156] width 624 height 23
select select "24"
click at [377, 145] on select "[Selecione...] Repositor Repositor + Repositor ++" at bounding box center [689, 156] width 624 height 23
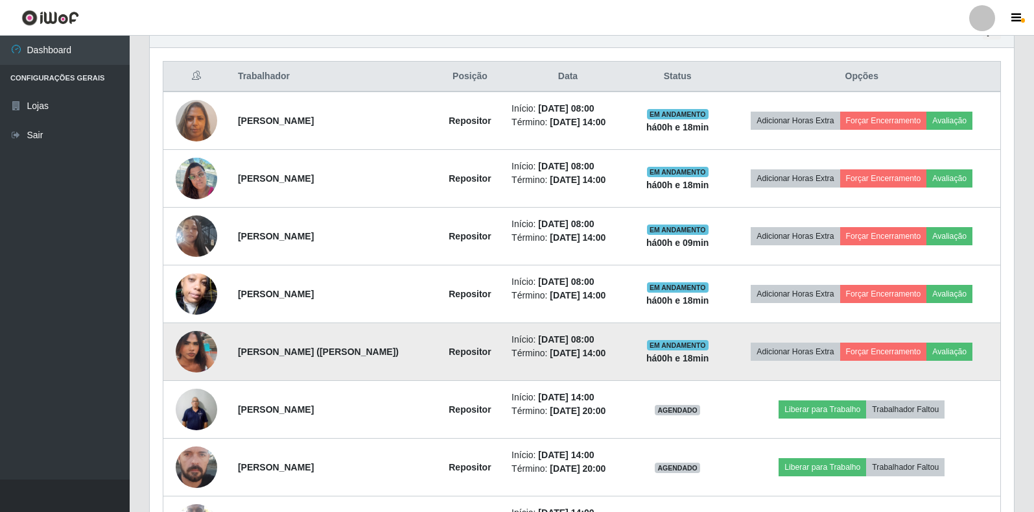
scroll to position [454, 0]
